Goal: Task Accomplishment & Management: Manage account settings

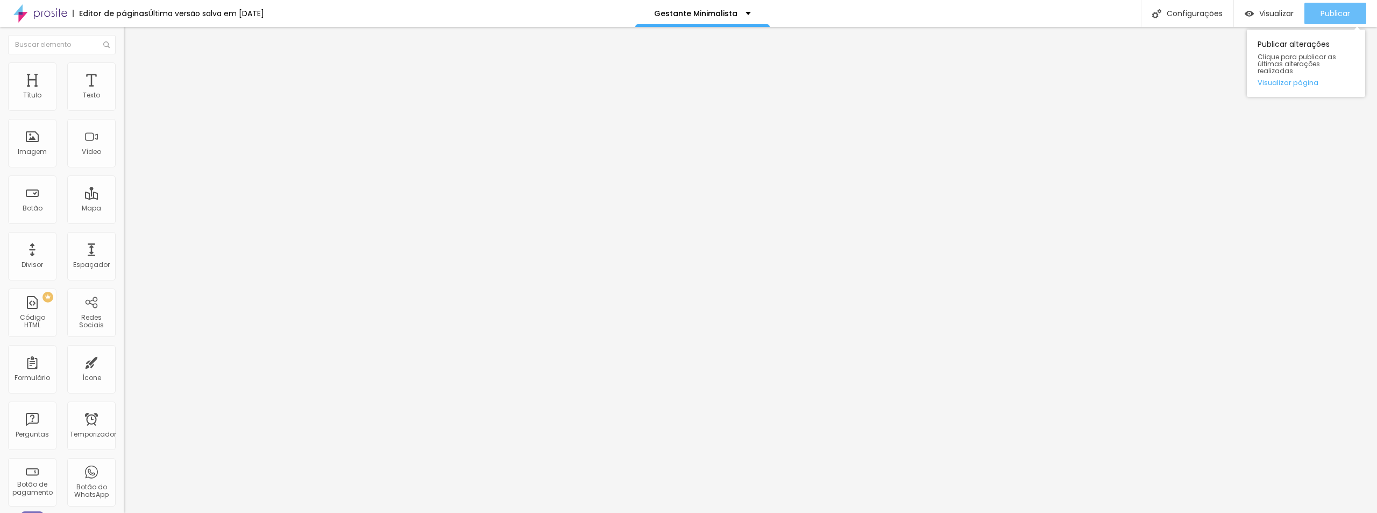
click at [1344, 9] on font "Publicar" at bounding box center [1336, 13] width 30 height 11
click at [1327, 14] on div "Publicar" at bounding box center [1336, 14] width 30 height 22
